Goal: Task Accomplishment & Management: Manage account settings

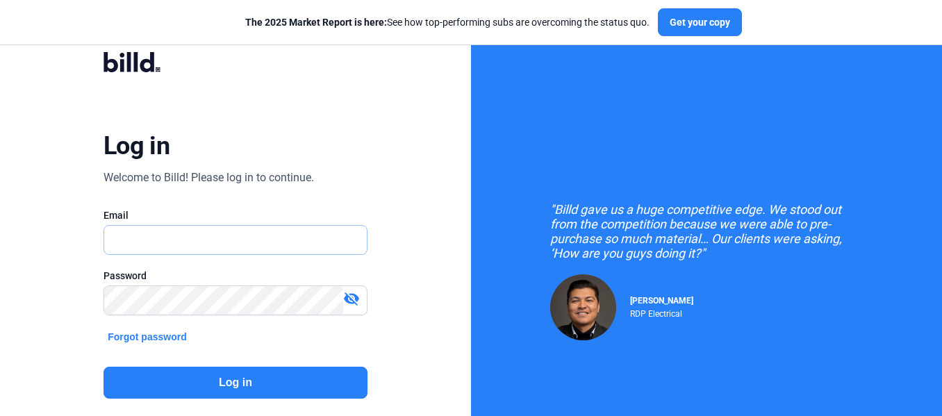
click at [271, 231] on input "text" at bounding box center [235, 240] width 263 height 28
type input "[PERSON_NAME][EMAIL_ADDRESS][DOMAIN_NAME]"
